Goal: Transaction & Acquisition: Book appointment/travel/reservation

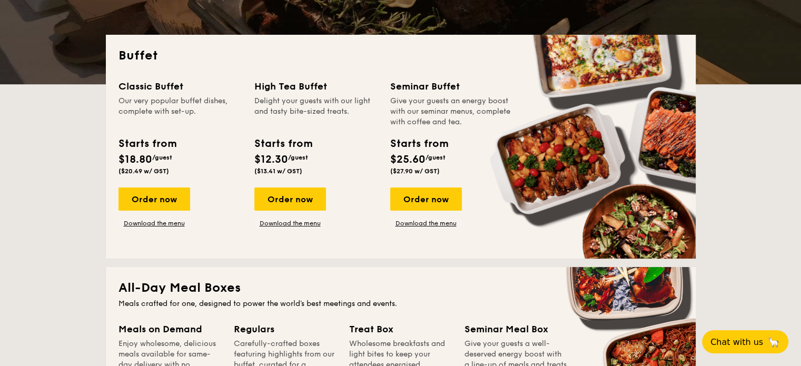
scroll to position [263, 0]
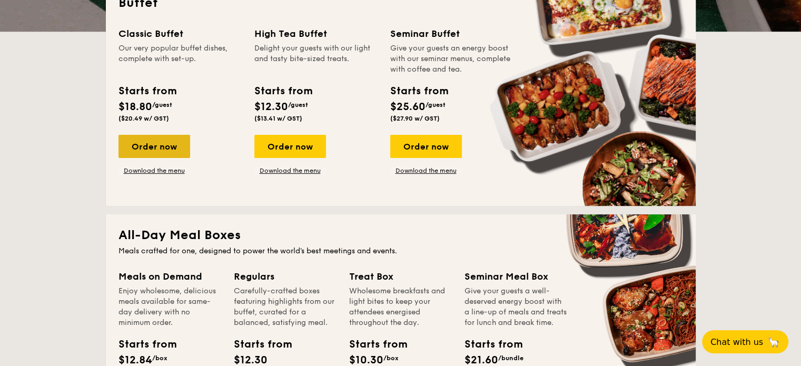
click at [156, 154] on div "Order now" at bounding box center [154, 146] width 72 height 23
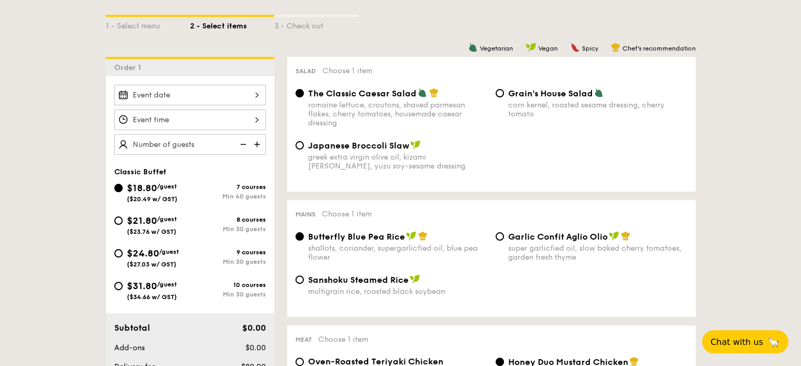
scroll to position [263, 0]
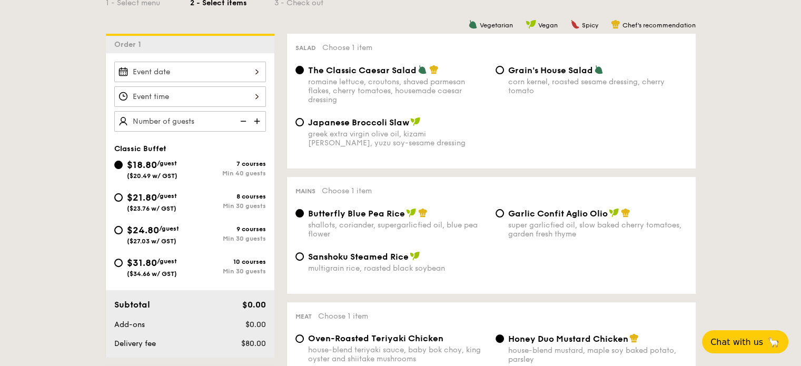
click at [171, 242] on span "($27.03 w/ GST)" at bounding box center [151, 240] width 49 height 7
click at [123, 234] on input "$24.80 /guest ($27.03 w/ GST) 9 courses Min 30 guests" at bounding box center [118, 230] width 8 height 8
radio input "true"
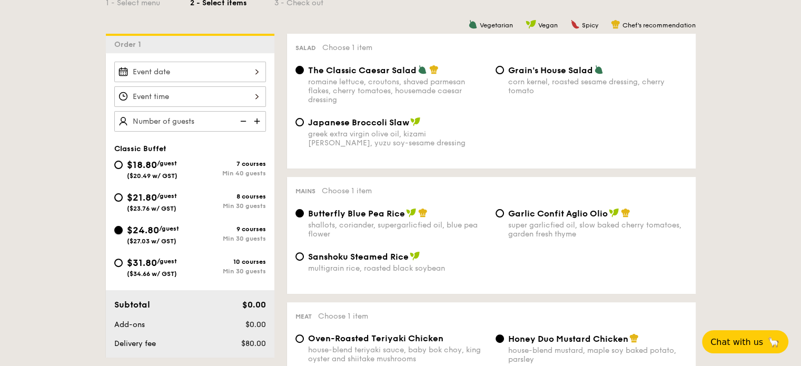
radio input "true"
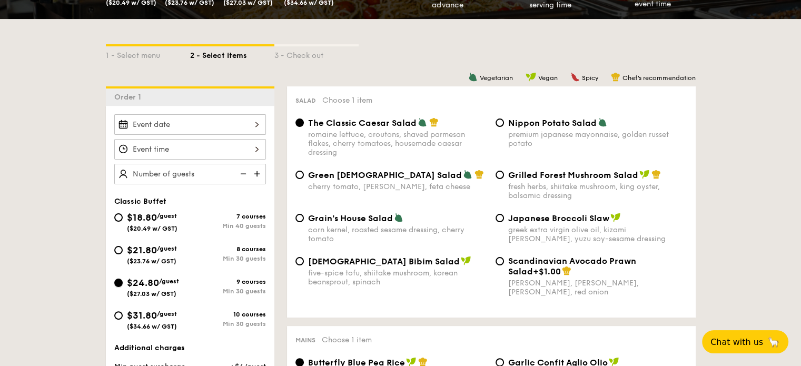
scroll to position [0, 0]
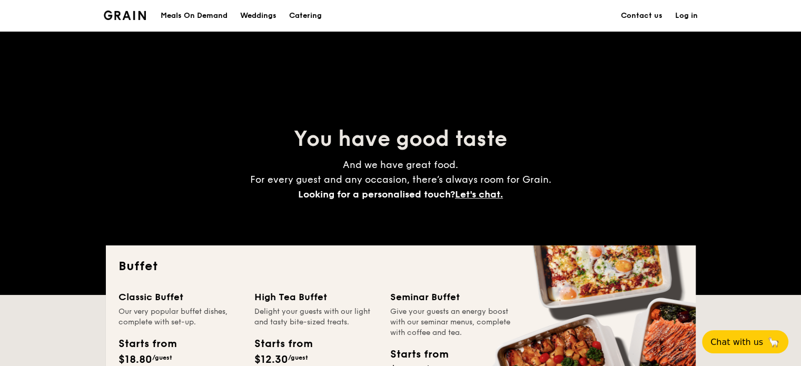
scroll to position [263, 0]
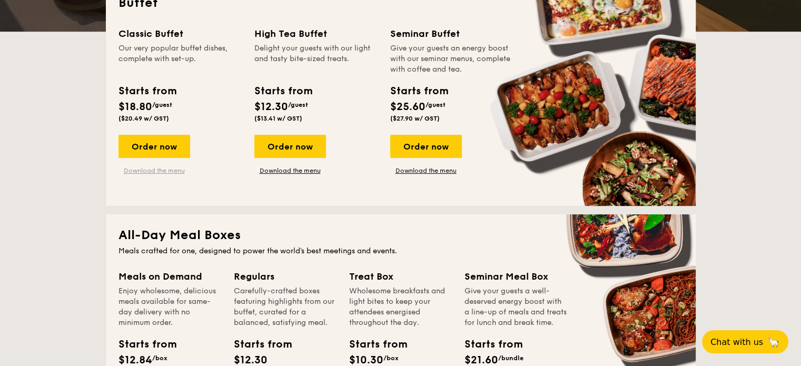
click at [167, 170] on link "Download the menu" at bounding box center [154, 170] width 72 height 8
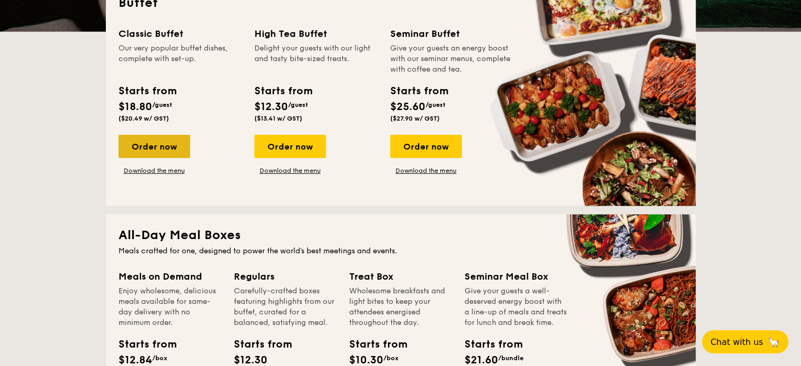
click at [173, 145] on div "Order now" at bounding box center [154, 146] width 72 height 23
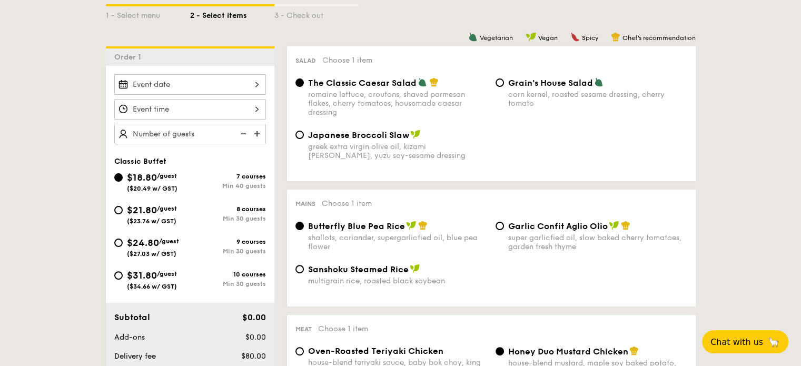
scroll to position [263, 0]
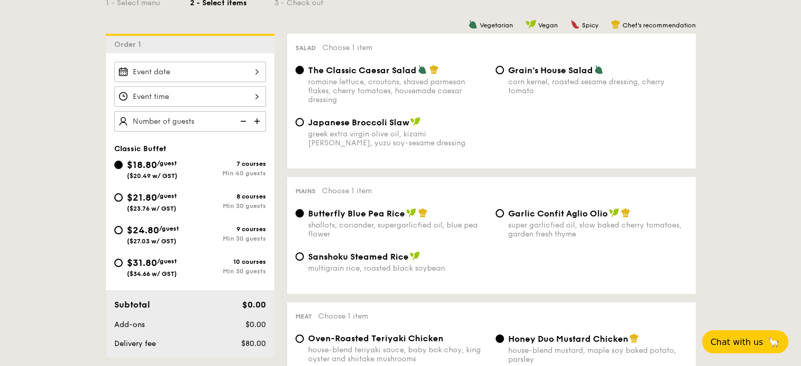
click at [160, 238] on span "($27.03 w/ GST)" at bounding box center [151, 240] width 49 height 7
click at [123, 234] on input "$24.80 /guest ($27.03 w/ GST) 9 courses Min 30 guests" at bounding box center [118, 230] width 8 height 8
radio input "true"
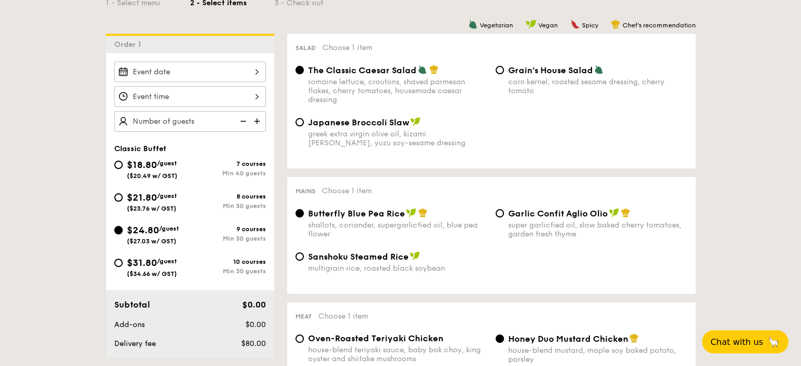
radio input "true"
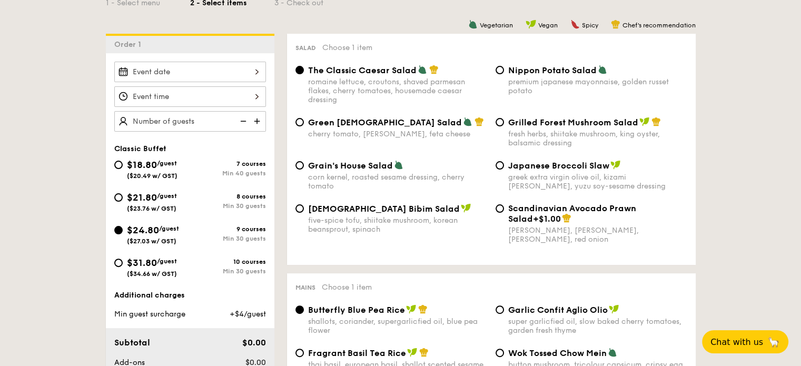
click at [253, 68] on div at bounding box center [190, 72] width 152 height 21
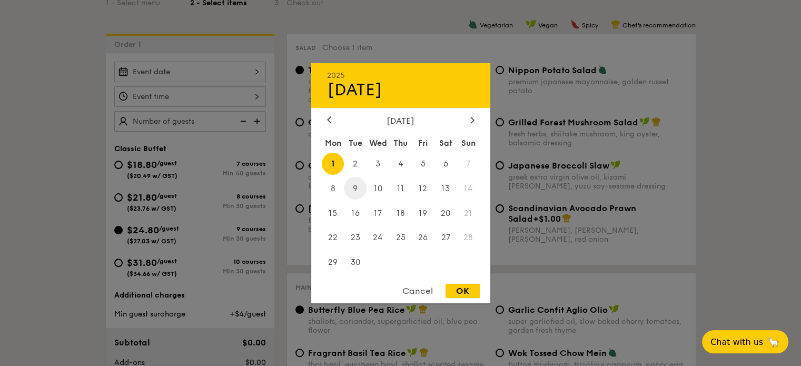
click at [354, 187] on span "9" at bounding box center [355, 188] width 23 height 23
click at [469, 296] on div "OK" at bounding box center [462, 291] width 34 height 14
type input "[DATE]"
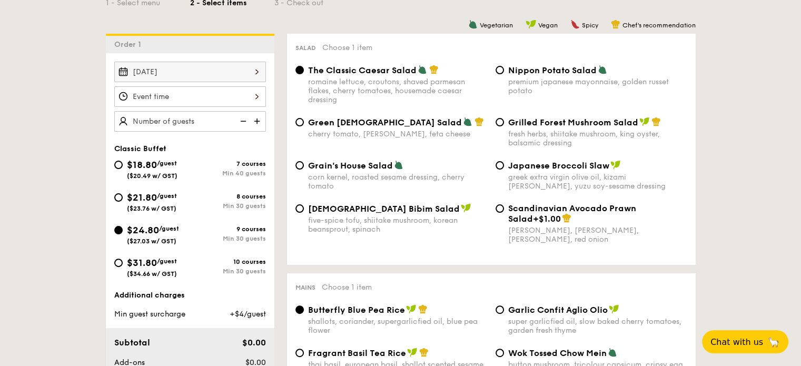
click at [253, 106] on div at bounding box center [190, 96] width 152 height 21
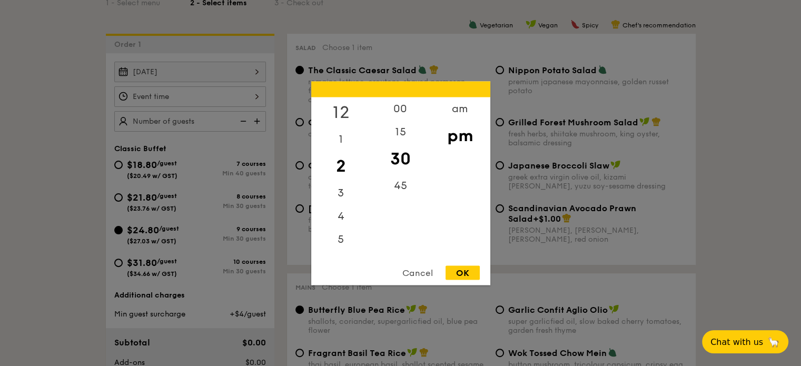
click at [341, 112] on div "12" at bounding box center [340, 112] width 59 height 31
click at [402, 105] on div "00" at bounding box center [400, 112] width 59 height 31
click at [473, 273] on div "OK" at bounding box center [462, 272] width 34 height 14
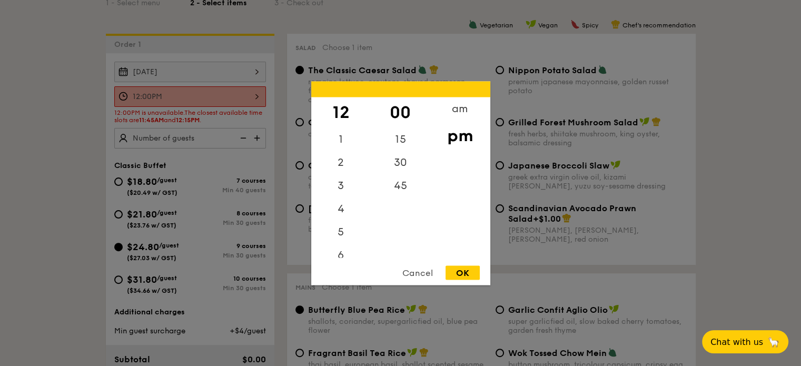
click at [246, 94] on div "12:00PM 12 1 2 3 4 5 6 7 8 9 10 11 00 15 30 45 am pm Cancel OK" at bounding box center [190, 96] width 152 height 21
click at [396, 131] on div "15" at bounding box center [400, 142] width 59 height 31
click at [470, 273] on div "OK" at bounding box center [462, 272] width 34 height 14
type input "12:15PM"
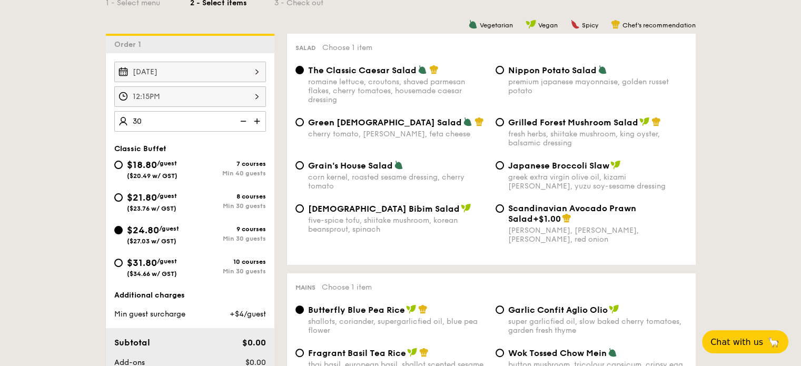
type input "30 guests"
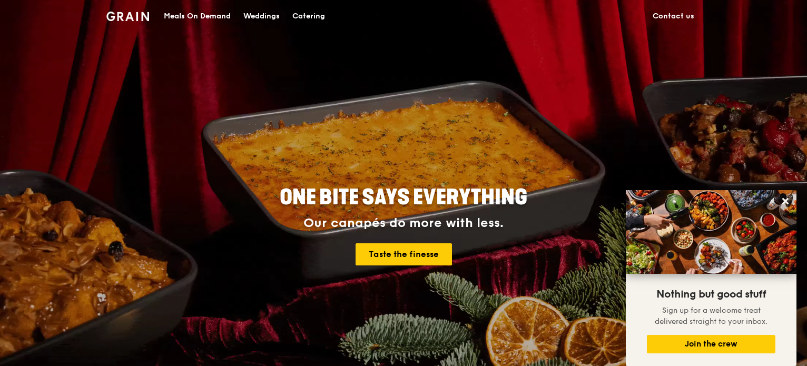
click at [141, 20] on img at bounding box center [127, 16] width 43 height 9
click at [303, 7] on div "Catering" at bounding box center [308, 17] width 33 height 32
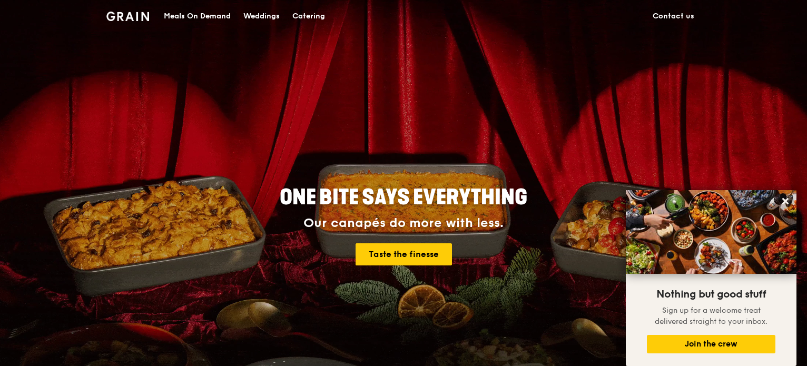
click at [309, 13] on div "Catering" at bounding box center [308, 17] width 33 height 32
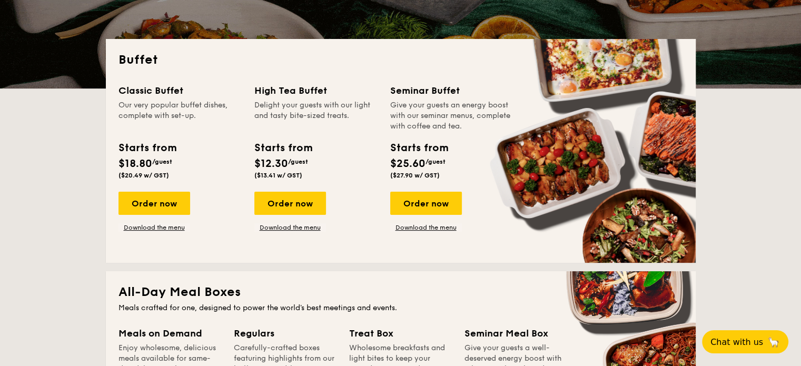
scroll to position [211, 0]
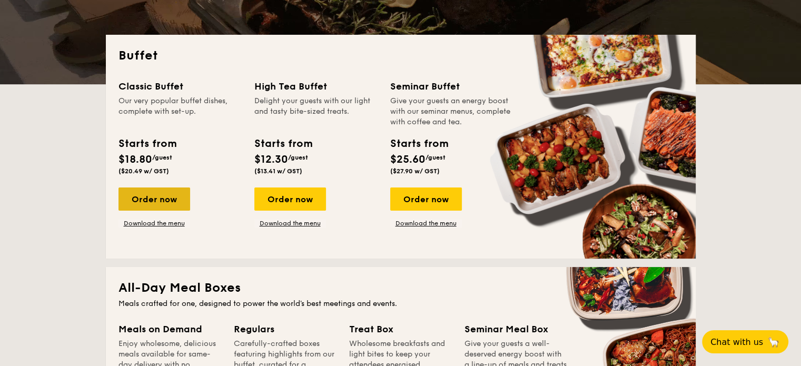
click at [165, 200] on div "Order now" at bounding box center [154, 198] width 72 height 23
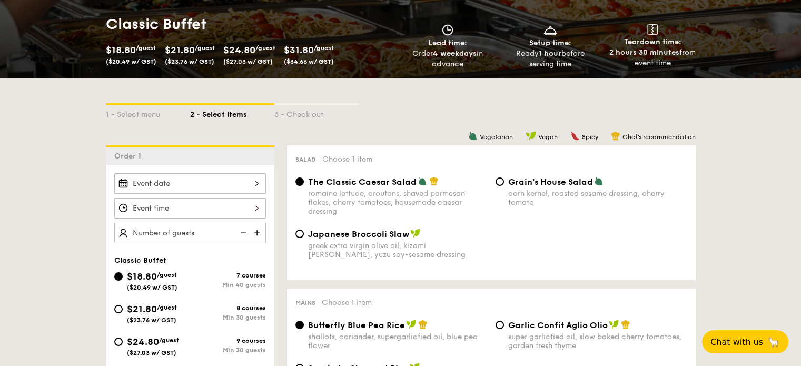
scroll to position [211, 0]
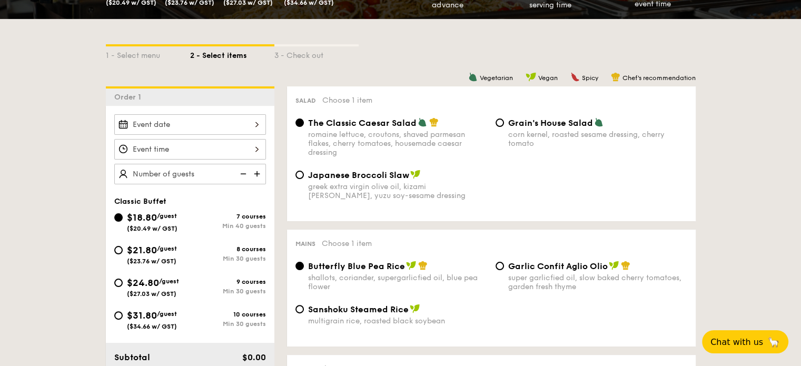
click at [153, 282] on span "$24.80" at bounding box center [143, 283] width 32 height 12
click at [123, 282] on input "$24.80 /guest ($27.03 w/ GST) 9 courses Min 30 guests" at bounding box center [118, 282] width 8 height 8
radio input "true"
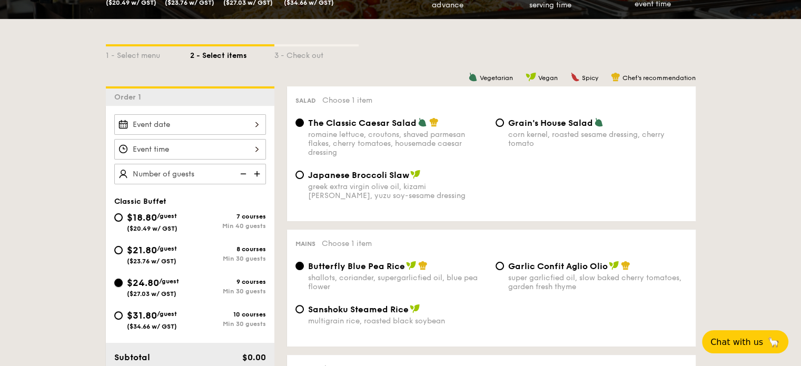
radio input "true"
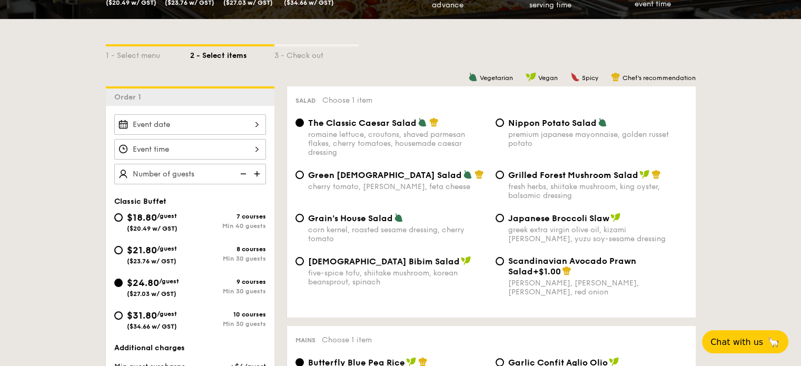
click at [258, 120] on div at bounding box center [190, 124] width 152 height 21
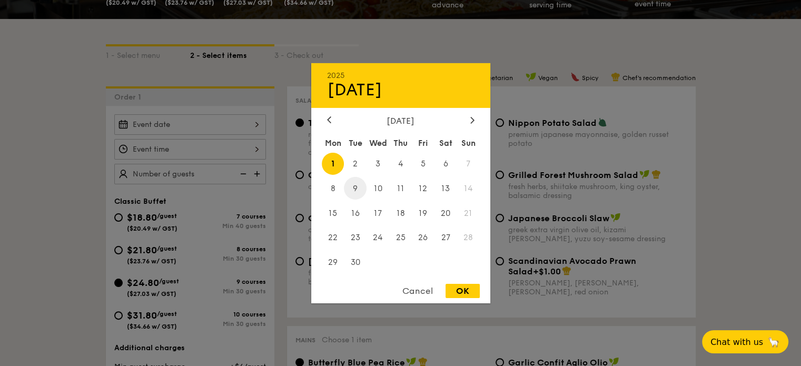
click at [357, 188] on span "9" at bounding box center [355, 188] width 23 height 23
click at [459, 290] on div "OK" at bounding box center [462, 291] width 34 height 14
type input "[DATE]"
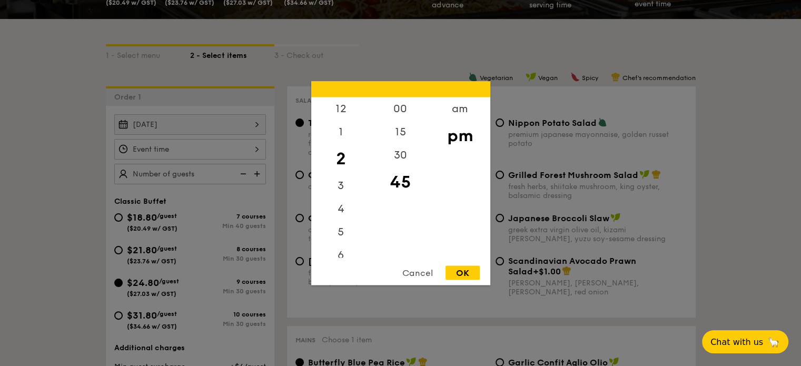
click at [253, 153] on div "12 1 2 3 4 5 6 7 8 9 10 11 00 15 30 45 am pm Cancel OK" at bounding box center [190, 149] width 152 height 21
click at [402, 127] on div "15" at bounding box center [400, 135] width 59 height 31
click at [345, 109] on div "12" at bounding box center [340, 112] width 59 height 31
click at [463, 270] on div "OK" at bounding box center [462, 272] width 34 height 14
type input "12:15PM"
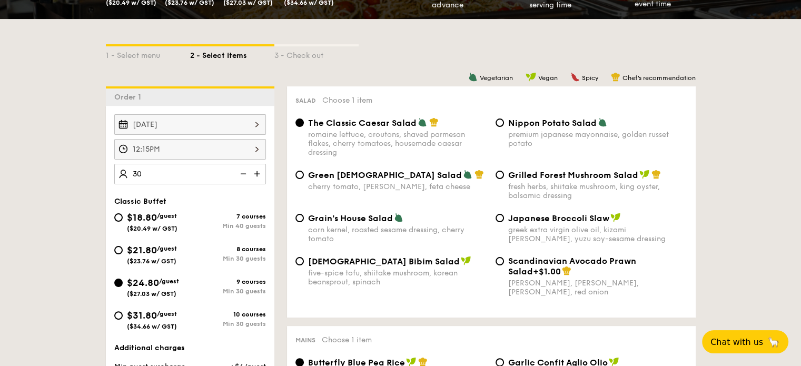
type input "30 guests"
